Goal: Task Accomplishment & Management: Manage account settings

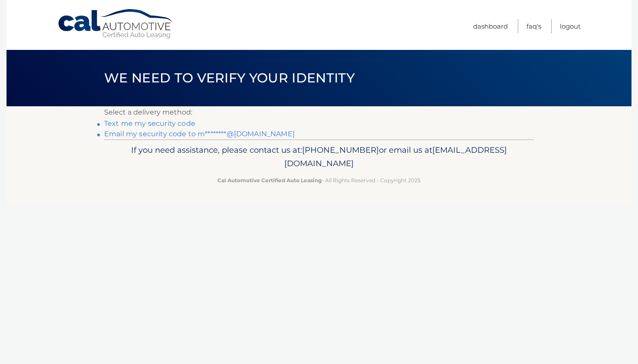
click at [180, 136] on link "Email my security code to m********@msn.com" at bounding box center [199, 134] width 191 height 8
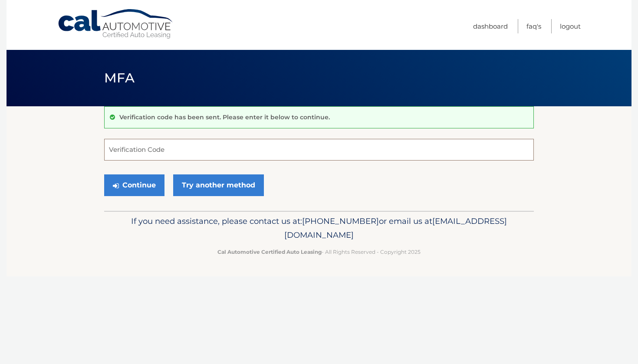
click at [160, 149] on input "Verification Code" at bounding box center [319, 150] width 430 height 22
type input "000303"
click at [127, 187] on button "Continue" at bounding box center [134, 186] width 60 height 22
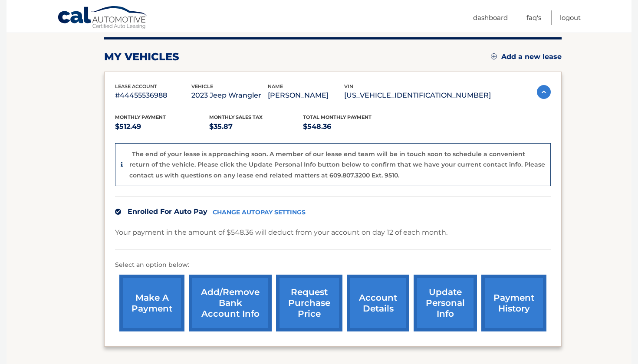
scroll to position [151, 0]
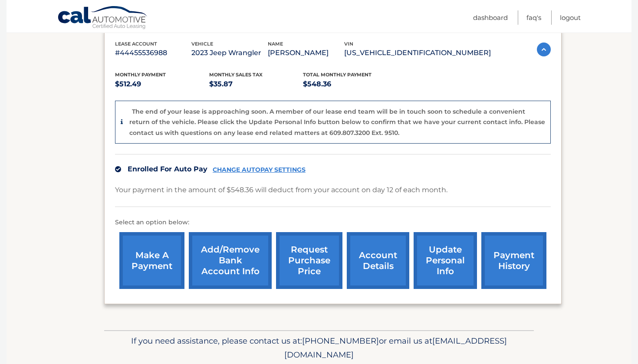
click at [520, 277] on link "payment history" at bounding box center [514, 260] width 65 height 57
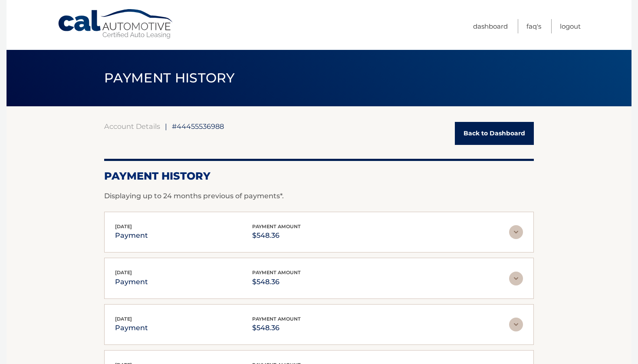
click at [482, 130] on link "Back to Dashboard" at bounding box center [494, 133] width 79 height 23
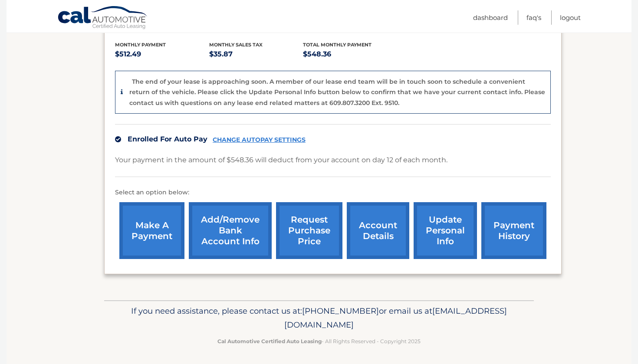
scroll to position [180, 0]
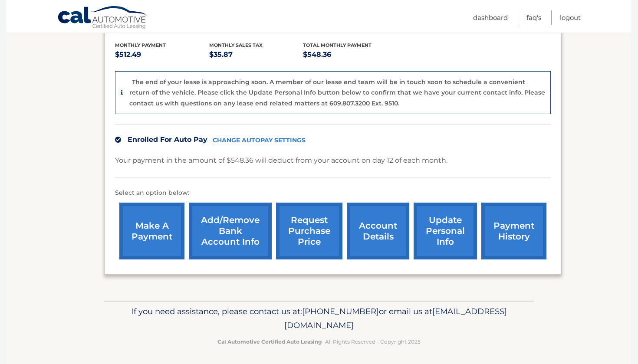
click at [149, 227] on link "make a payment" at bounding box center [151, 231] width 65 height 57
click at [162, 229] on link "make a payment" at bounding box center [151, 231] width 65 height 57
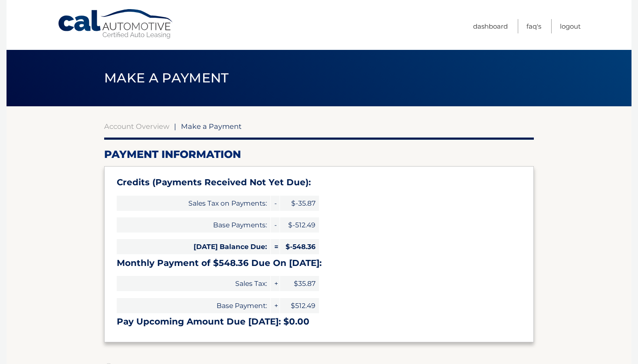
select select "YzZjOGE1YTgtZWZlMi00Y2JjLTkyZGUtNWI0ZGY5NDVhMDFl"
click at [486, 29] on link "Dashboard" at bounding box center [490, 26] width 35 height 14
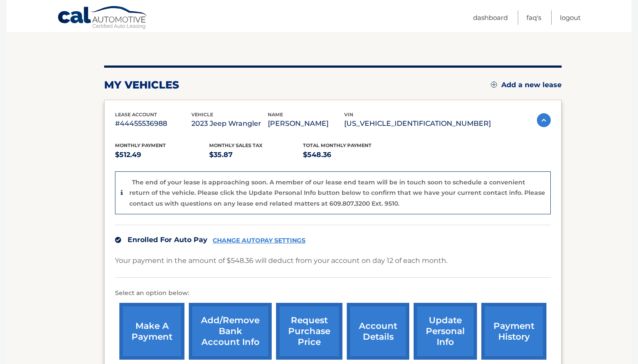
scroll to position [55, 0]
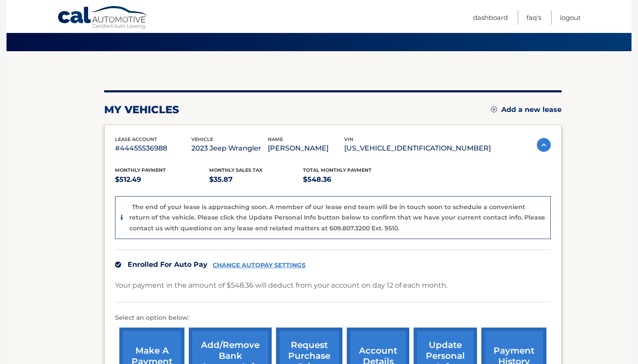
click at [266, 267] on link "CHANGE AUTOPAY SETTINGS" at bounding box center [259, 265] width 93 height 7
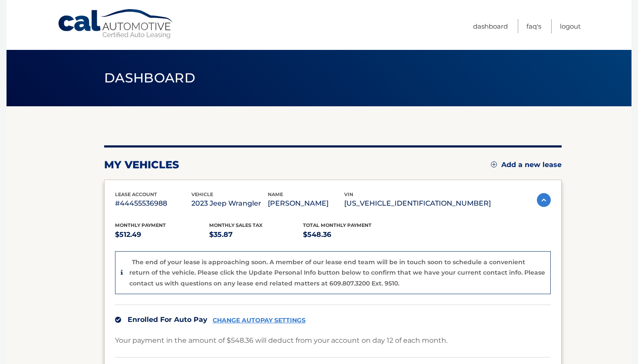
scroll to position [0, 0]
click at [572, 23] on link "Logout" at bounding box center [570, 26] width 21 height 14
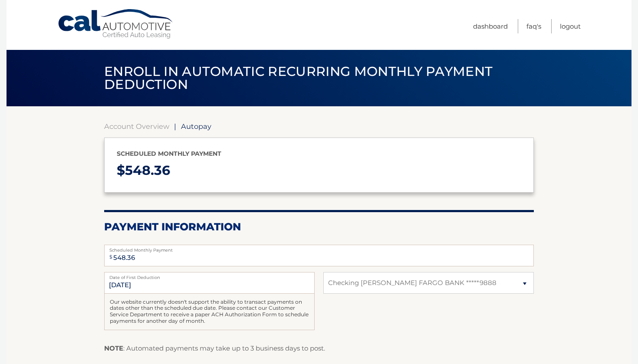
select select "YzZjOGE1YTgtZWZlMi00Y2JjLTkyZGUtNWI0ZGY5NDVhMDFl"
